Goal: Task Accomplishment & Management: Use online tool/utility

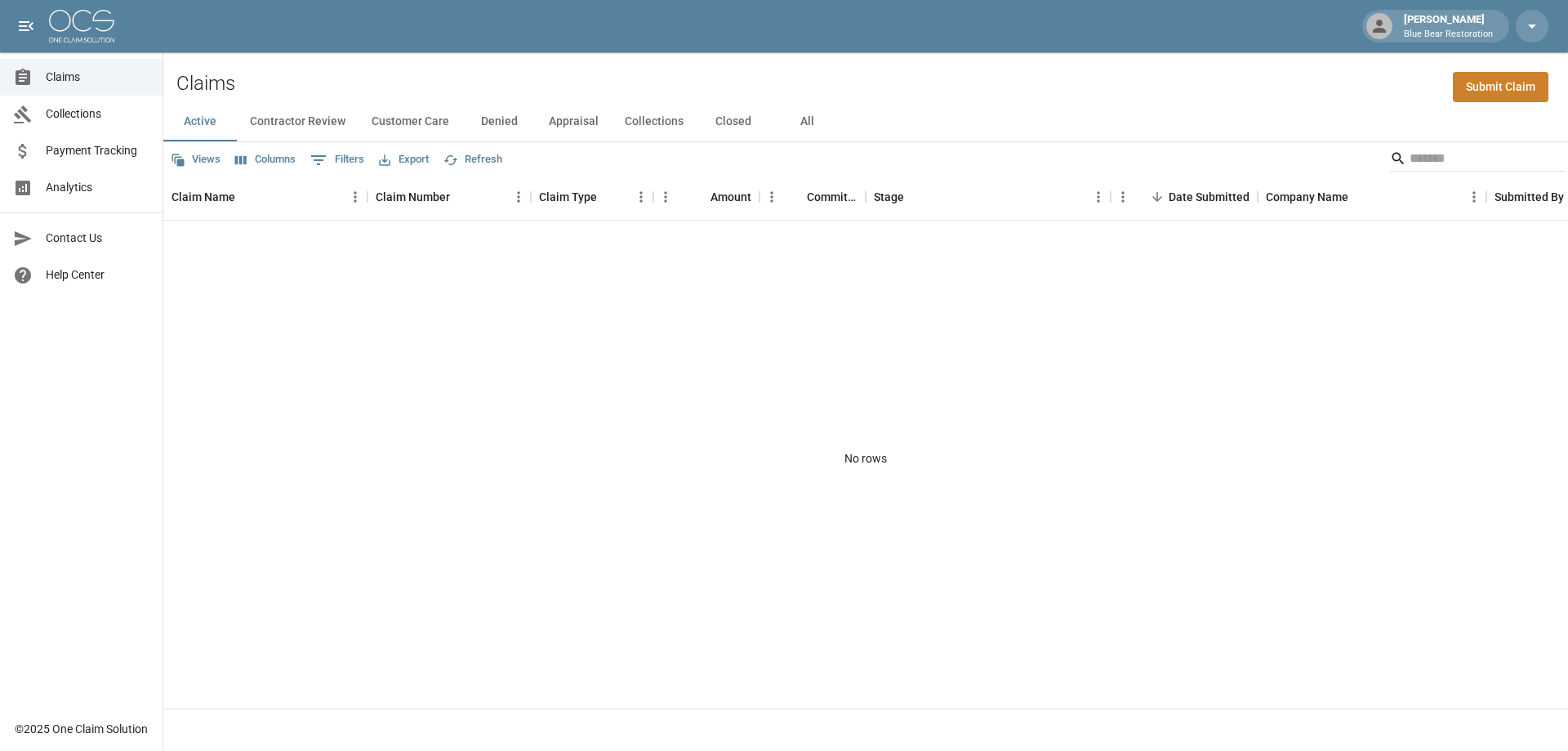
click at [199, 119] on button "Active" at bounding box center [200, 121] width 74 height 40
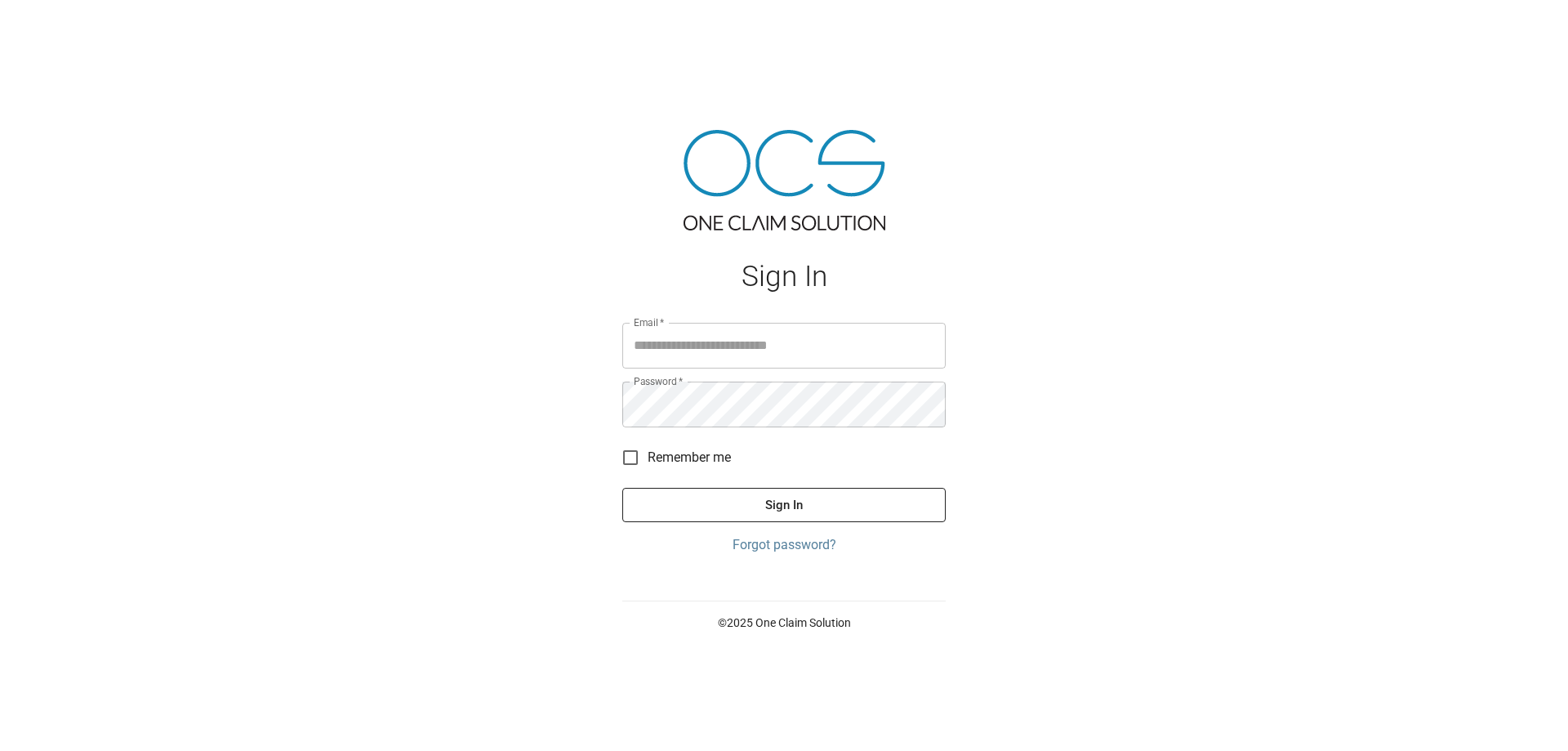
type input "**********"
click at [622, 487] on button "Sign In" at bounding box center [784, 504] width 324 height 34
